Goal: Obtain resource: Download file/media

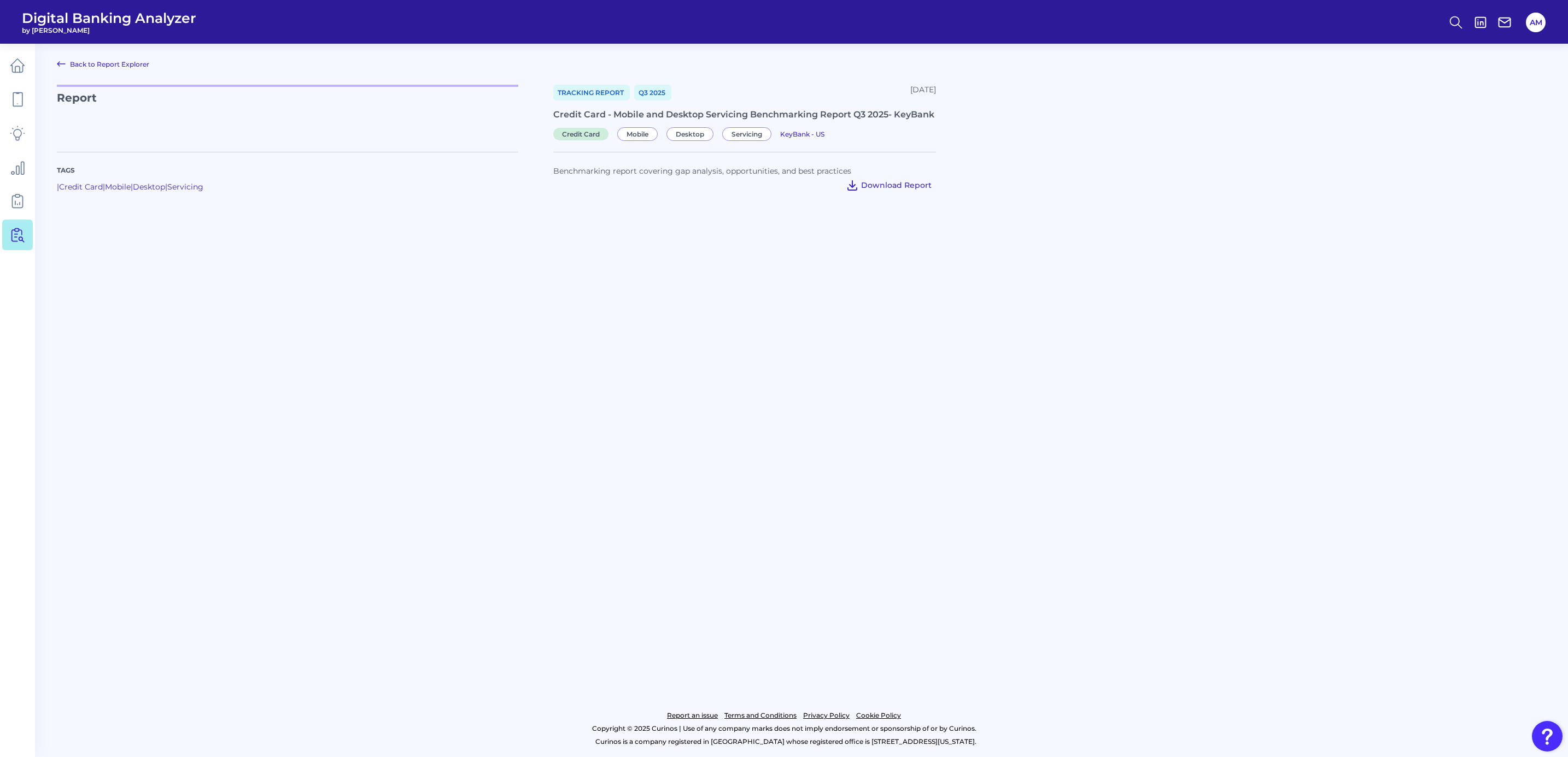
click at [904, 181] on span "Download Report" at bounding box center [897, 185] width 71 height 10
click at [14, 236] on icon at bounding box center [17, 234] width 15 height 15
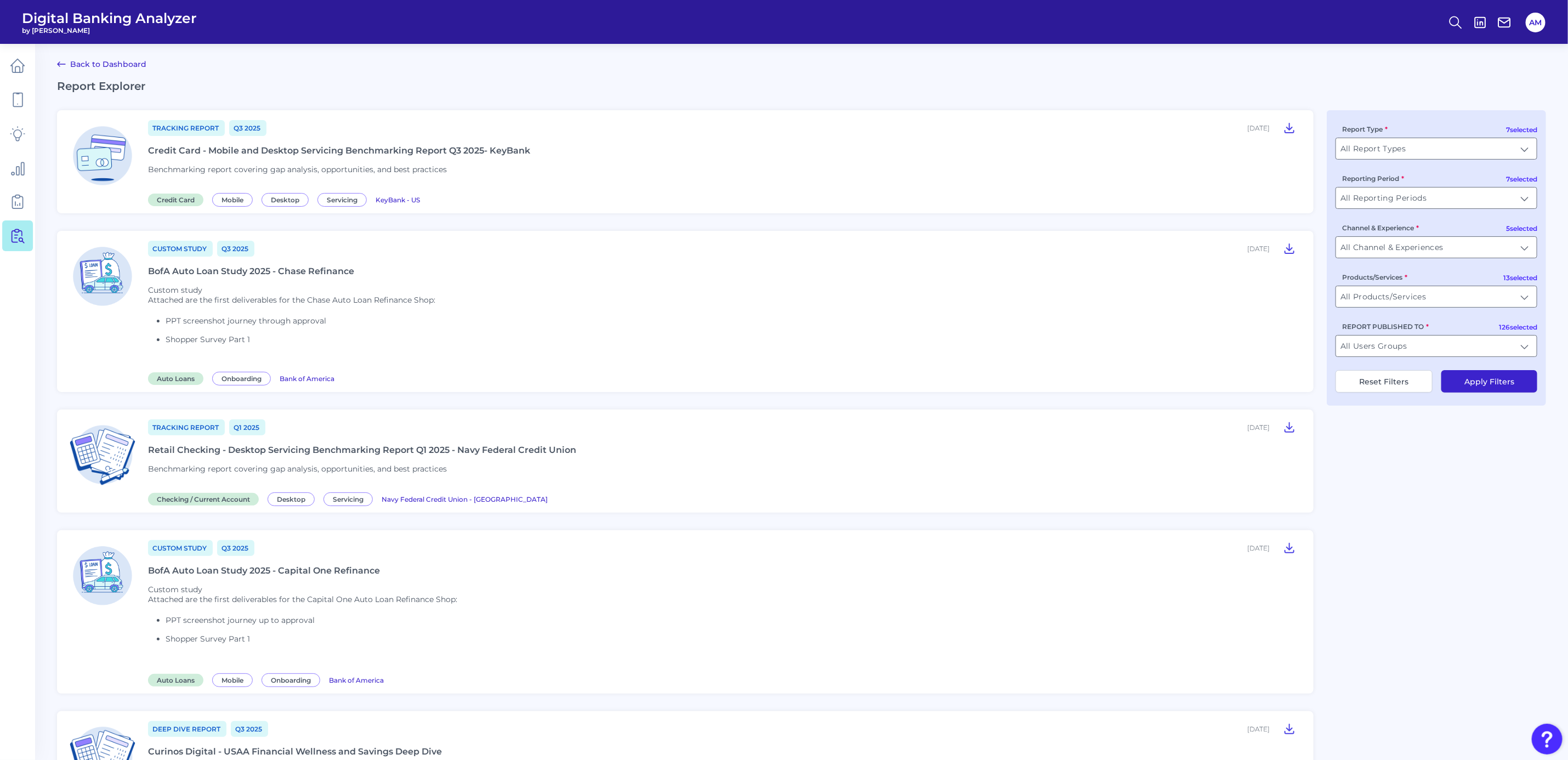
click at [242, 152] on div "Credit Card - Mobile and Desktop Servicing Benchmarking Report Q3 2025- KeyBank" at bounding box center [339, 150] width 382 height 11
